Goal: Transaction & Acquisition: Purchase product/service

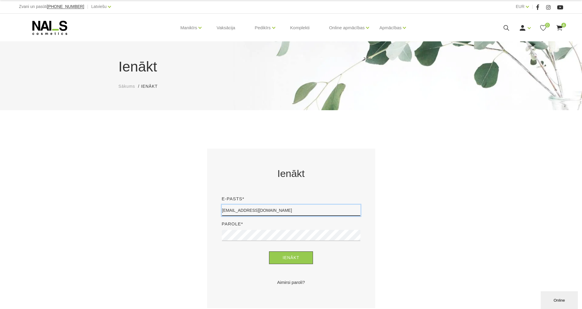
type input "katriiin4iks@gmail.com"
click at [291, 257] on button "Ienākt" at bounding box center [291, 257] width 44 height 13
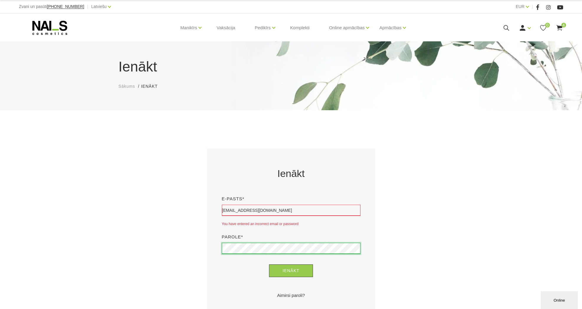
click at [291, 270] on button "Ienākt" at bounding box center [291, 270] width 44 height 13
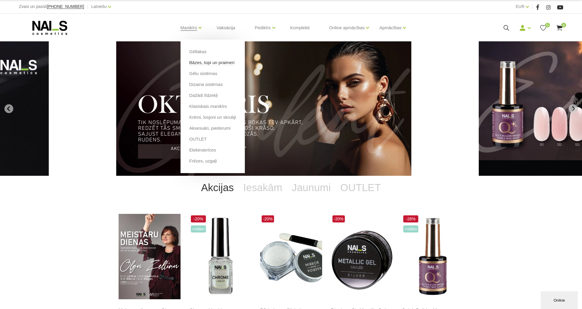
click at [199, 61] on link "Bāzes, topi un praimeri" at bounding box center [212, 62] width 45 height 6
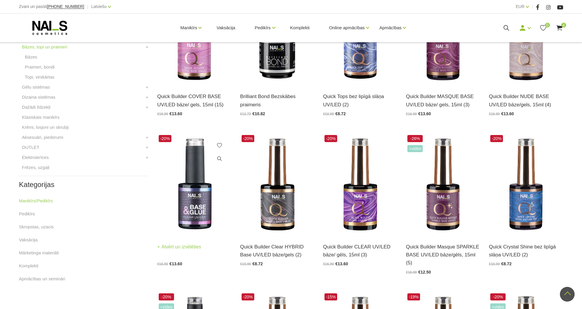
scroll to position [210, 0]
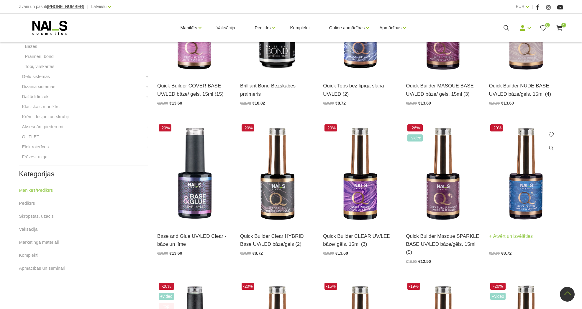
click at [520, 215] on img at bounding box center [526, 174] width 74 height 102
click at [292, 216] on img at bounding box center [277, 174] width 74 height 102
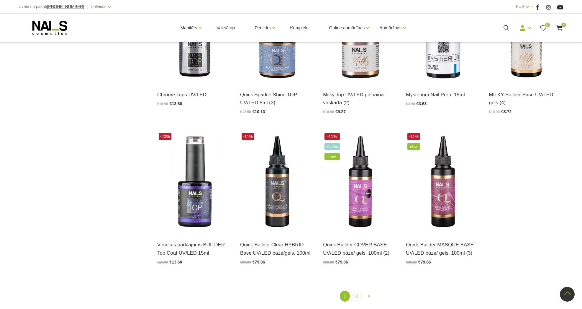
scroll to position [661, 0]
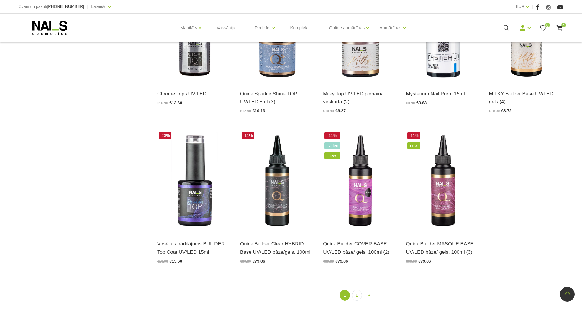
click at [559, 28] on use at bounding box center [560, 28] width 6 height 6
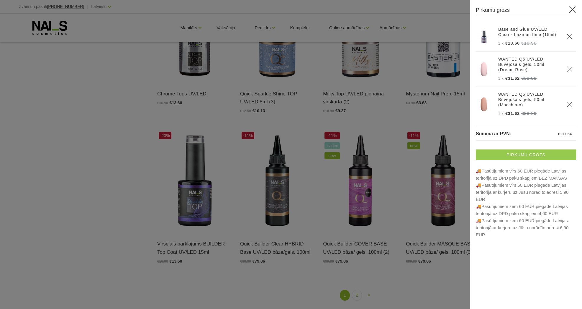
click at [533, 151] on link "Pirkumu grozs" at bounding box center [526, 154] width 100 height 11
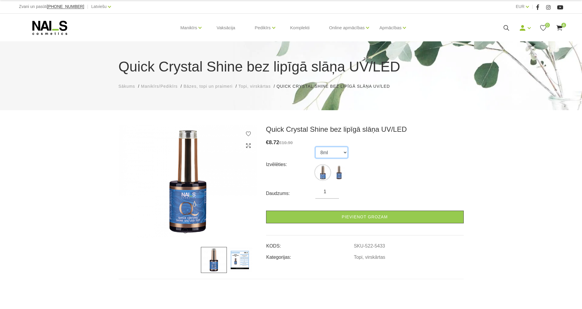
select select "5434"
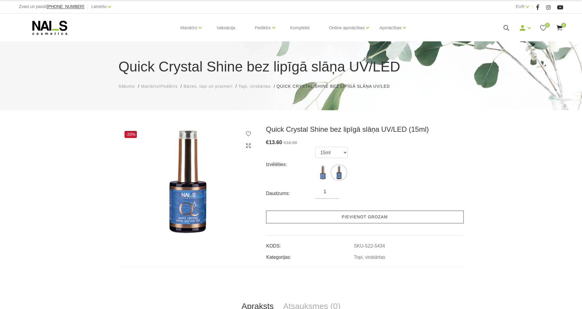
click at [347, 219] on link "Pievienot grozam" at bounding box center [365, 216] width 198 height 13
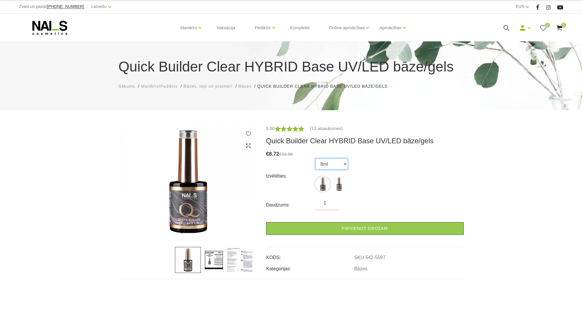
select select "5598"
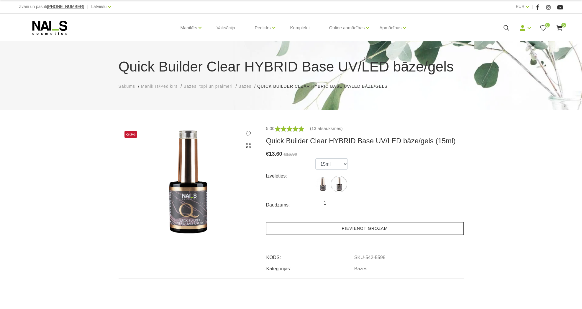
click at [347, 232] on link "Pievienot grozam" at bounding box center [365, 228] width 198 height 13
click at [335, 227] on link "Pievienot grozam" at bounding box center [365, 228] width 198 height 13
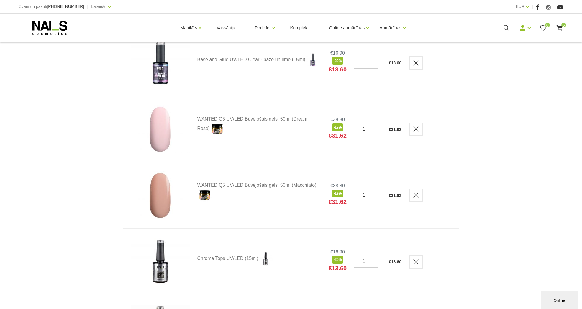
scroll to position [116, 0]
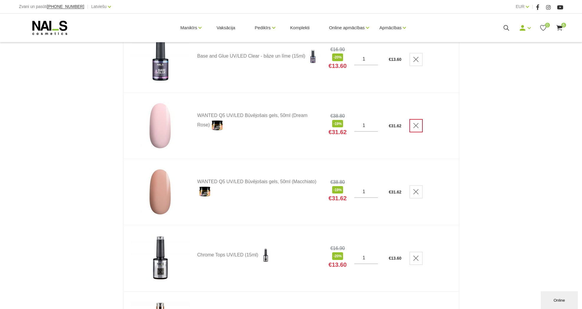
click at [415, 123] on icon "Delete" at bounding box center [416, 126] width 6 height 6
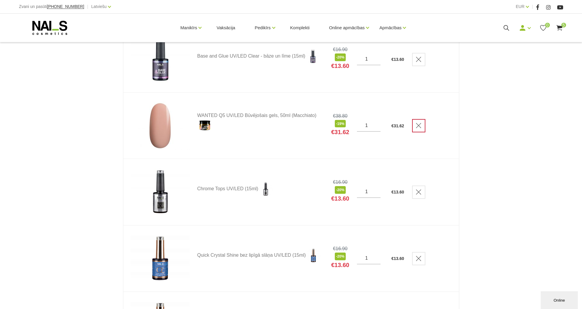
click at [416, 127] on icon "Delete" at bounding box center [419, 126] width 6 height 6
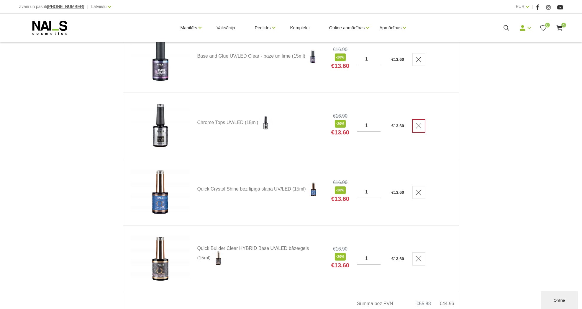
click at [416, 129] on link "Delete" at bounding box center [418, 125] width 13 height 13
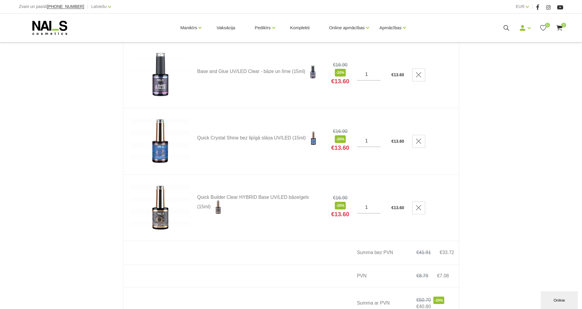
scroll to position [79, 0]
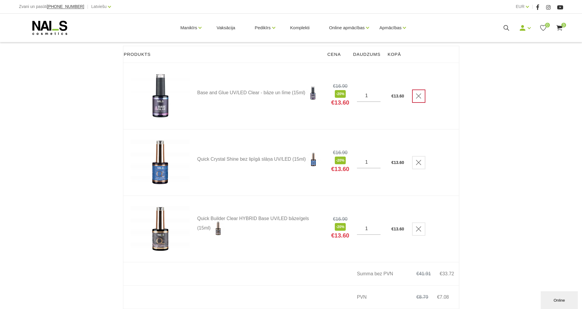
click at [417, 98] on use "Delete" at bounding box center [418, 95] width 5 height 5
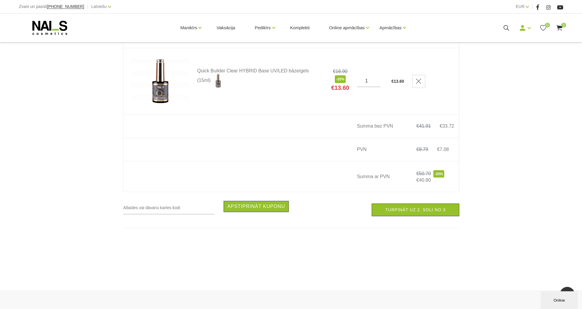
scroll to position [164, 0]
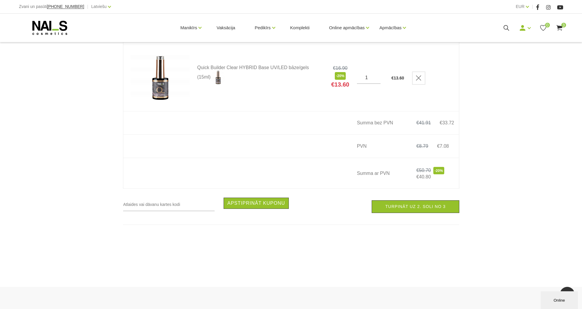
click at [443, 170] on span "-20%" at bounding box center [439, 170] width 11 height 7
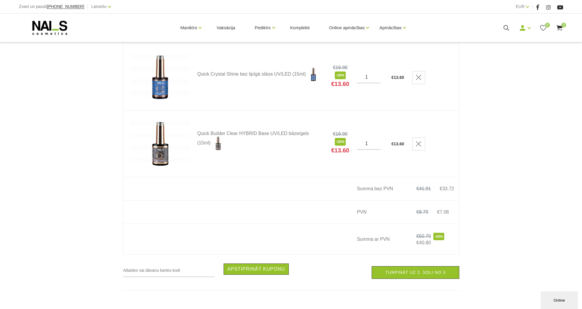
scroll to position [98, 0]
